Goal: Transaction & Acquisition: Purchase product/service

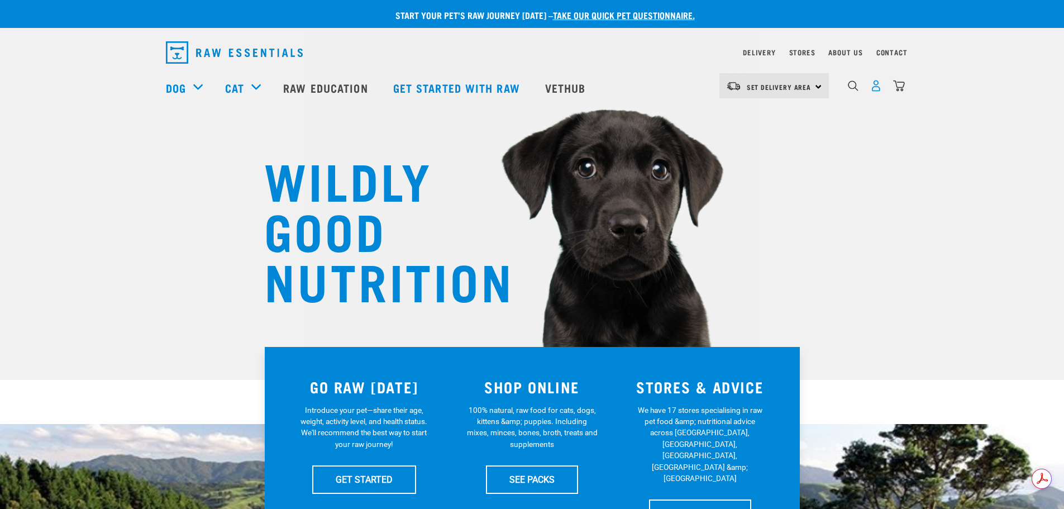
click at [877, 87] on img "dropdown navigation" at bounding box center [876, 86] width 12 height 12
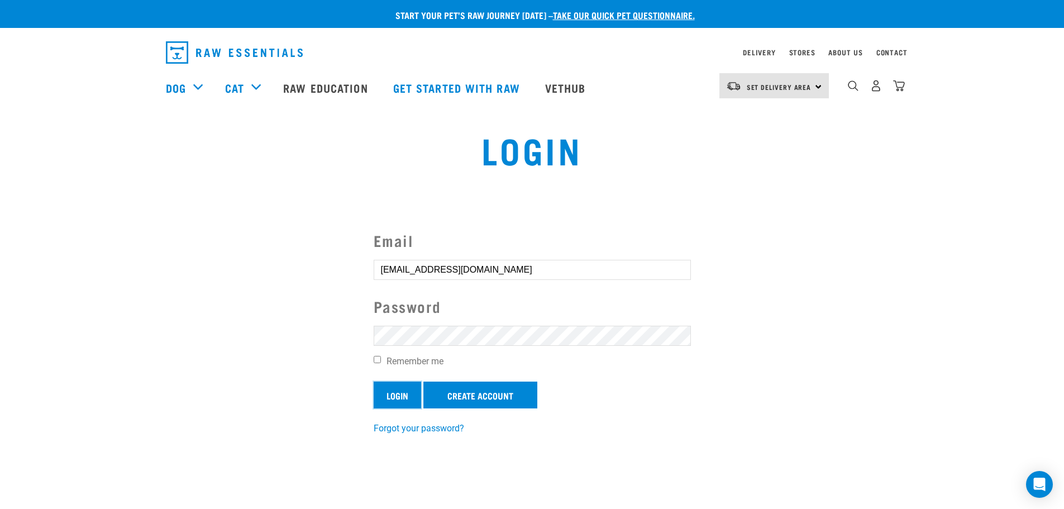
click at [392, 394] on input "Login" at bounding box center [397, 395] width 47 height 27
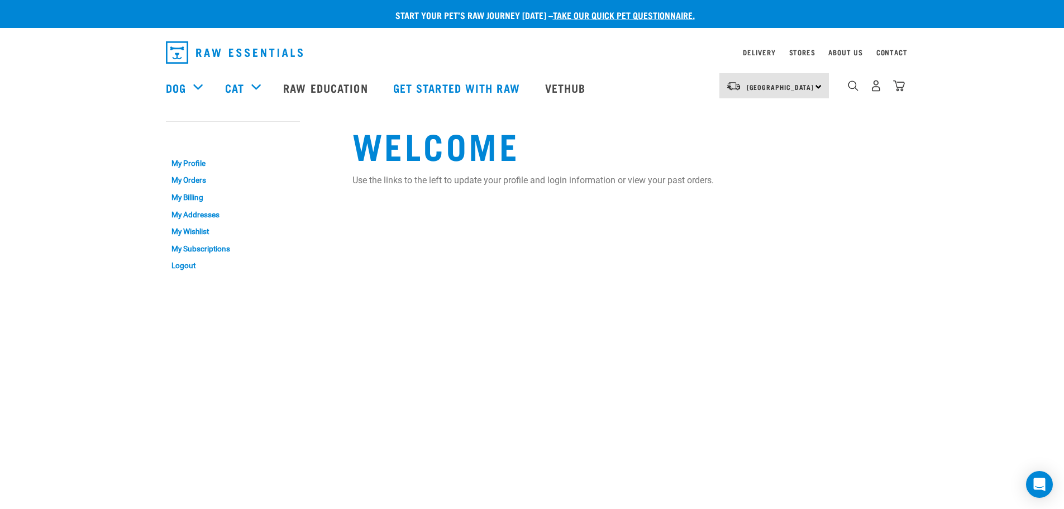
click at [903, 84] on img "dropdown navigation" at bounding box center [899, 86] width 12 height 12
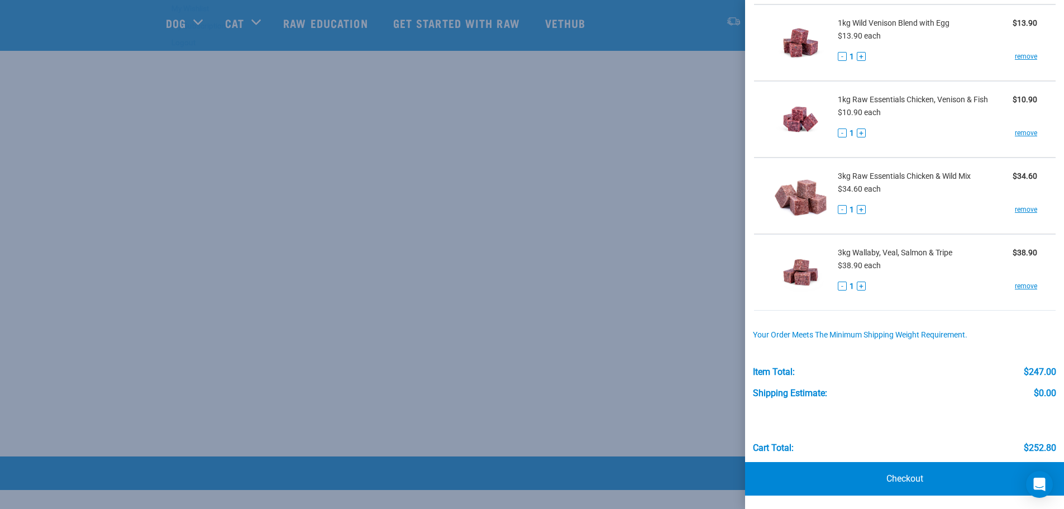
scroll to position [168, 0]
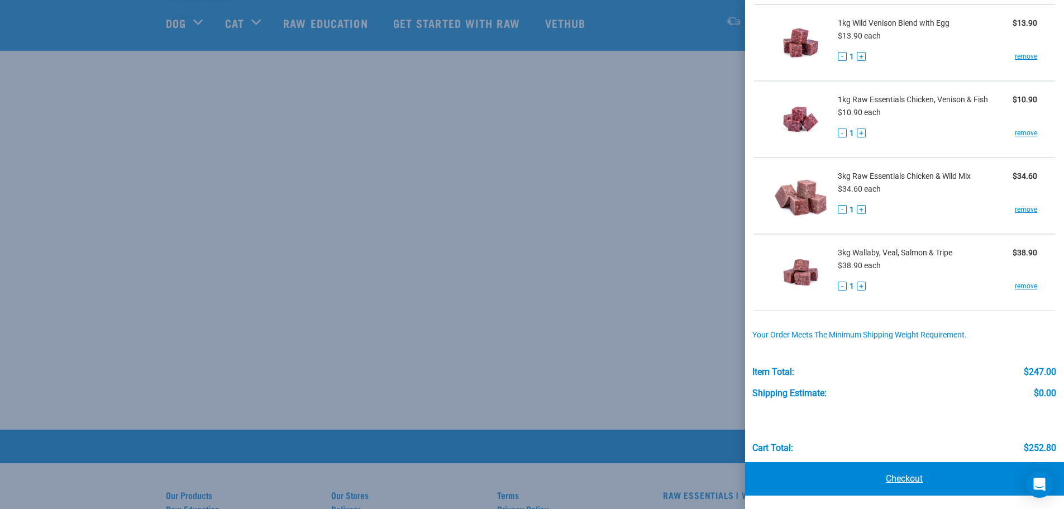
click at [901, 475] on link "Checkout" at bounding box center [905, 479] width 320 height 34
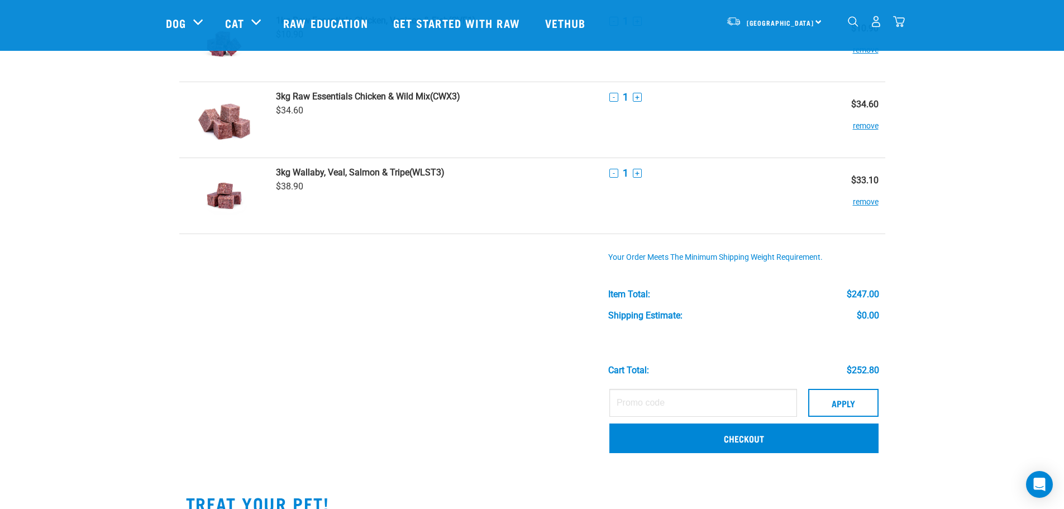
scroll to position [782, 0]
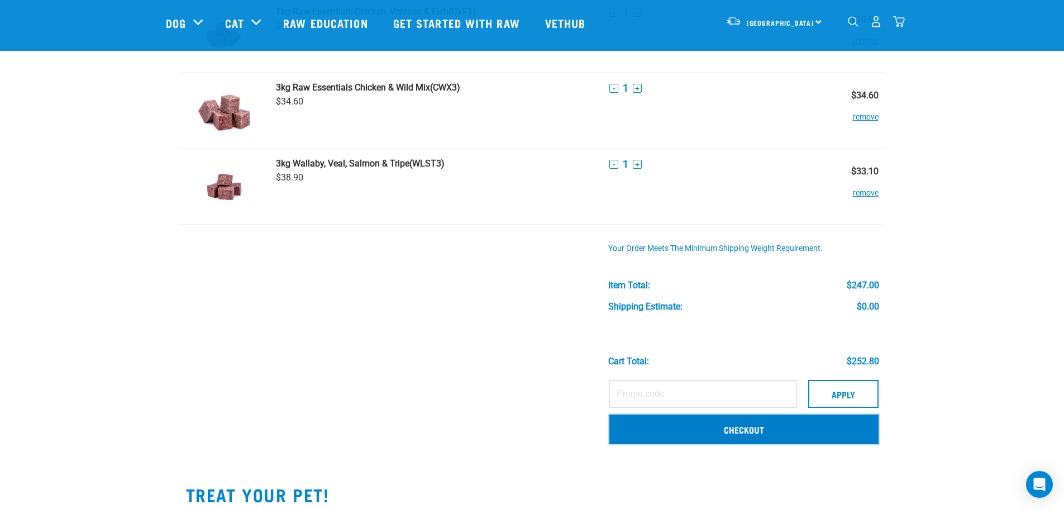
click at [746, 426] on link "Checkout" at bounding box center [743, 429] width 269 height 29
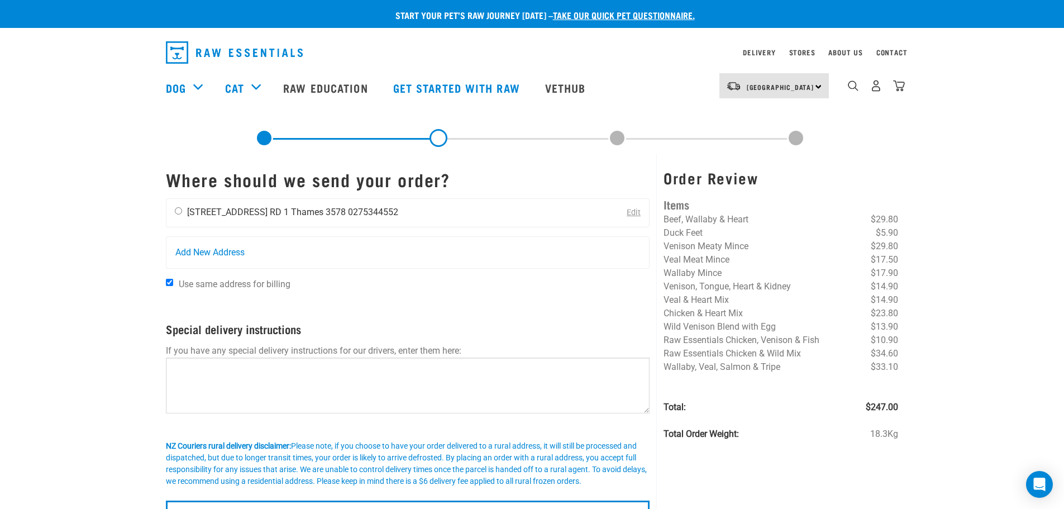
click at [178, 206] on div "Katie Galvin 107 Kopu Road RD 1 Thames 3578 0275344552" at bounding box center [286, 213] width 240 height 28
click at [177, 210] on input "radio" at bounding box center [178, 210] width 7 height 7
radio input "true"
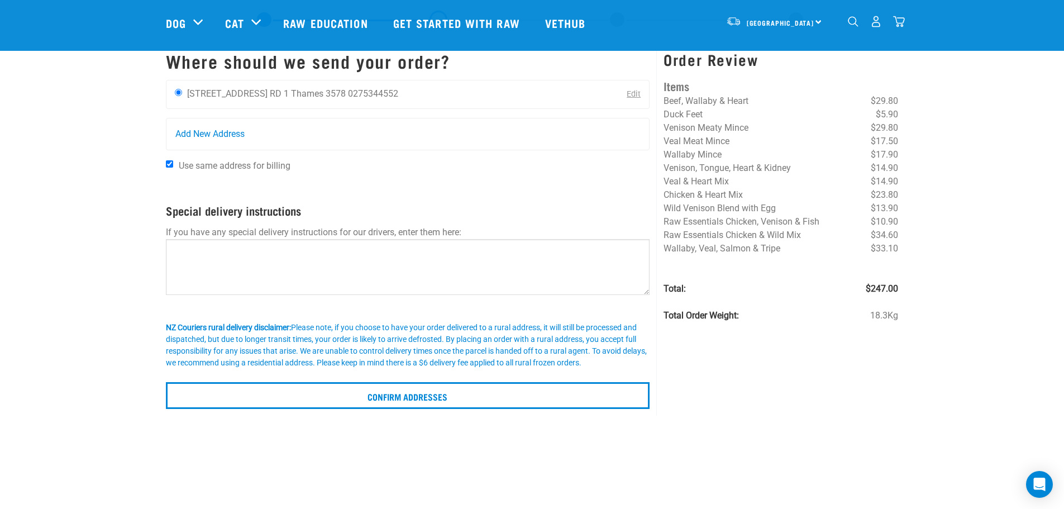
scroll to position [56, 0]
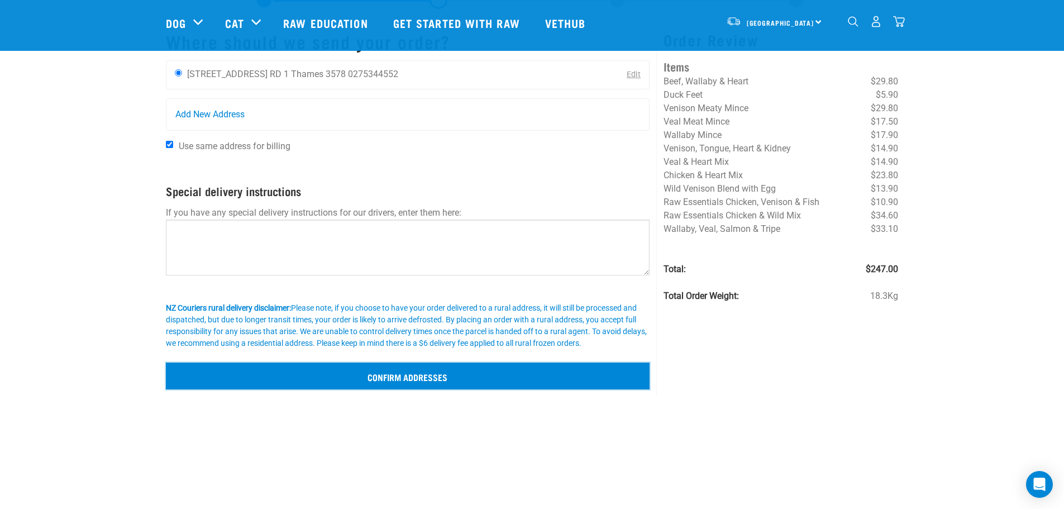
click at [388, 377] on input "Confirm addresses" at bounding box center [408, 376] width 484 height 27
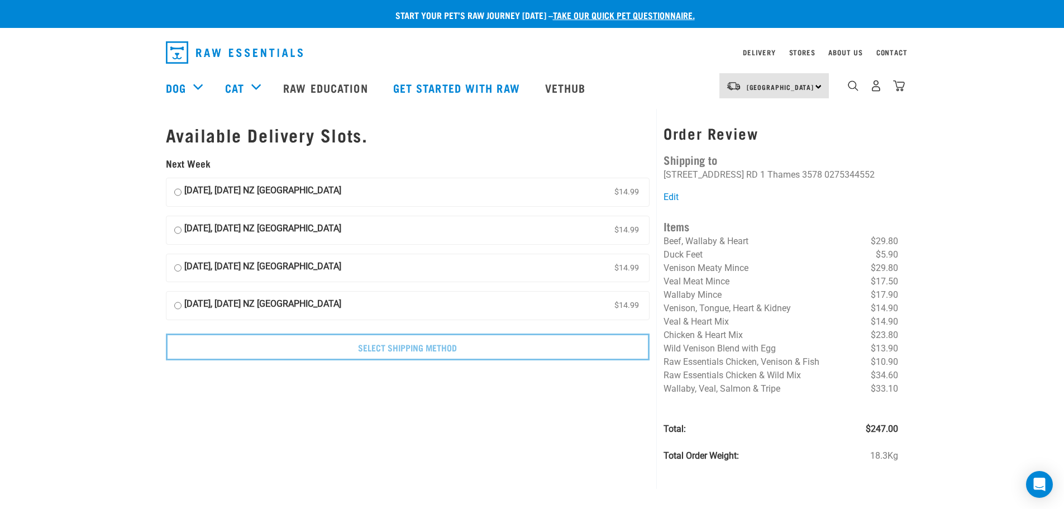
click at [179, 190] on input "30 September, Tuesday NZ Couriers North Island $14.99" at bounding box center [177, 192] width 7 height 17
radio input "true"
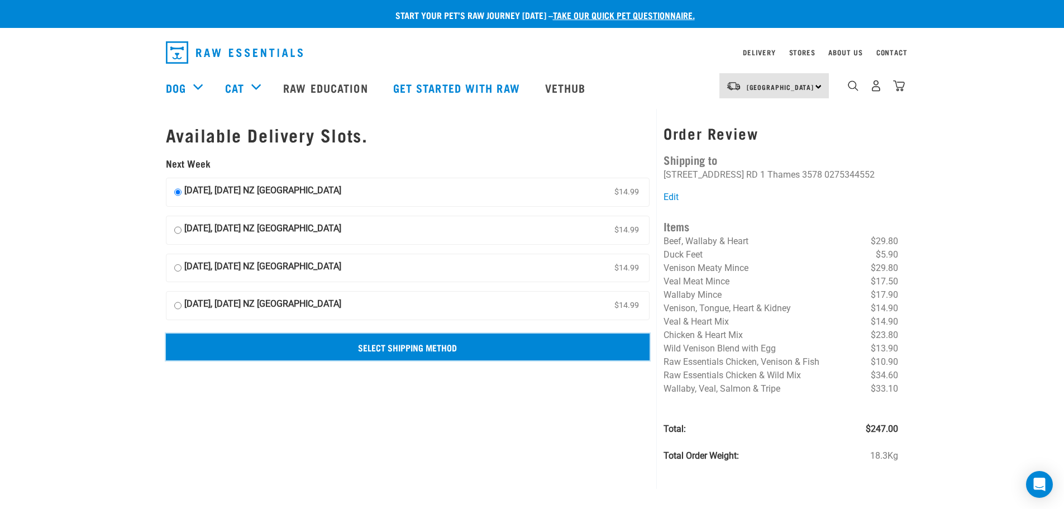
click at [347, 343] on input "Select Shipping Method" at bounding box center [408, 347] width 484 height 27
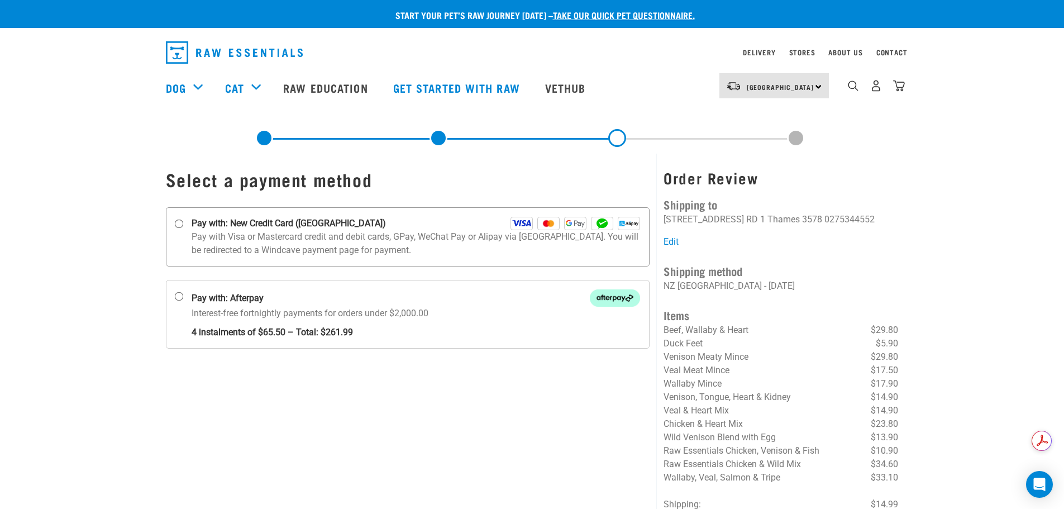
click at [179, 223] on input "Pay with: New Credit Card (Windcave)" at bounding box center [178, 224] width 9 height 9
radio input "true"
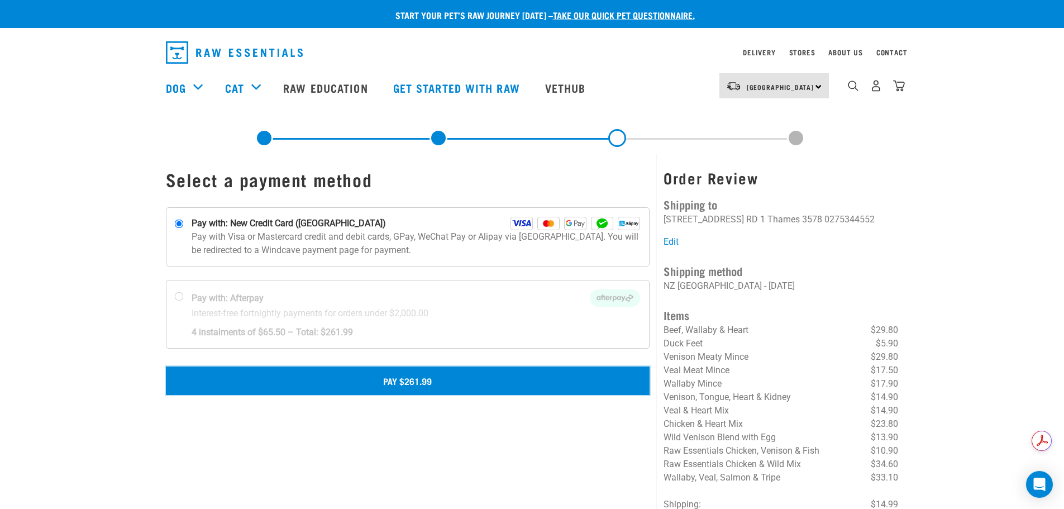
click at [378, 380] on button "Pay $261.99" at bounding box center [408, 380] width 484 height 28
click at [459, 377] on button "Pay $261.99" at bounding box center [408, 380] width 484 height 28
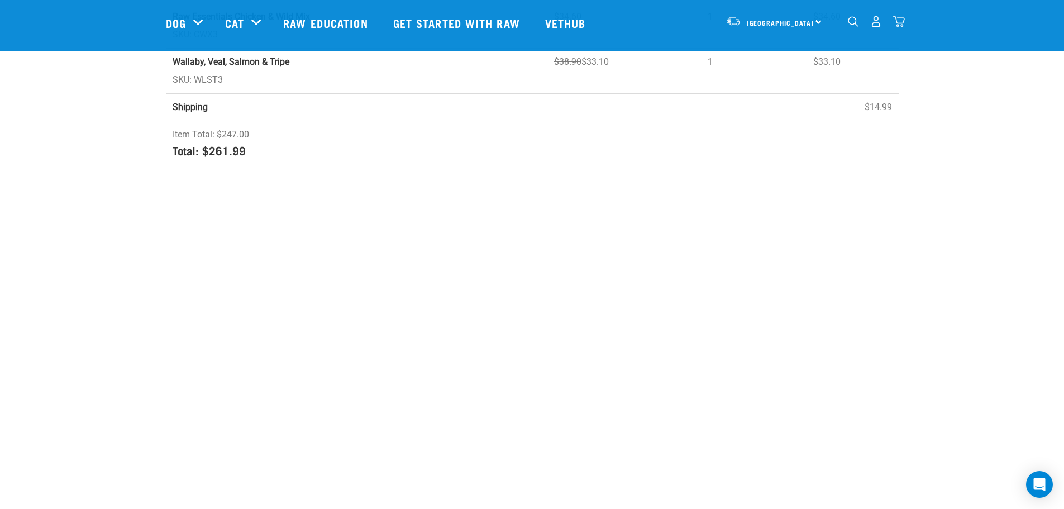
scroll to position [782, 0]
